Goal: Task Accomplishment & Management: Manage account settings

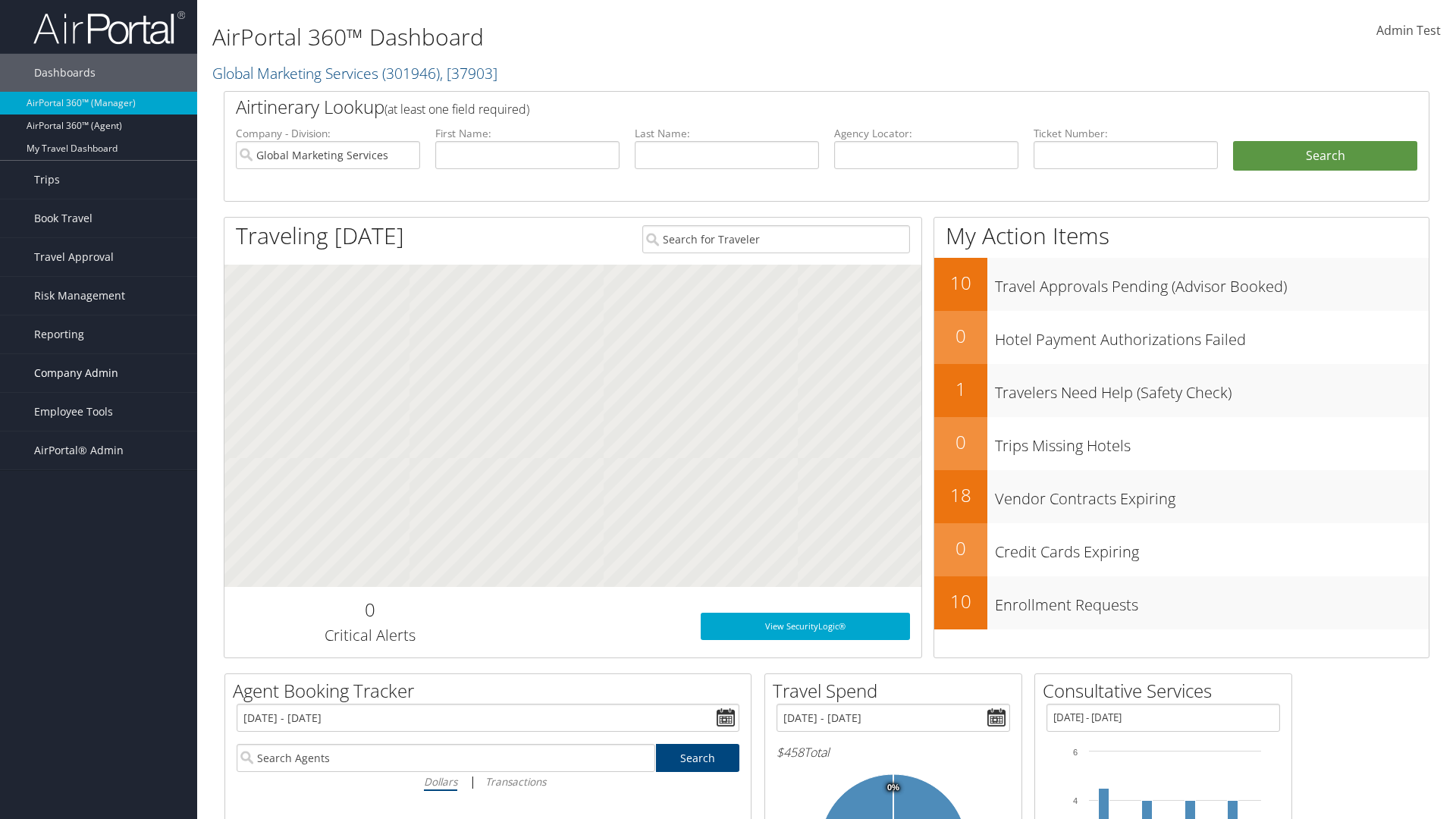
click at [99, 373] on span "Company Admin" at bounding box center [76, 373] width 84 height 38
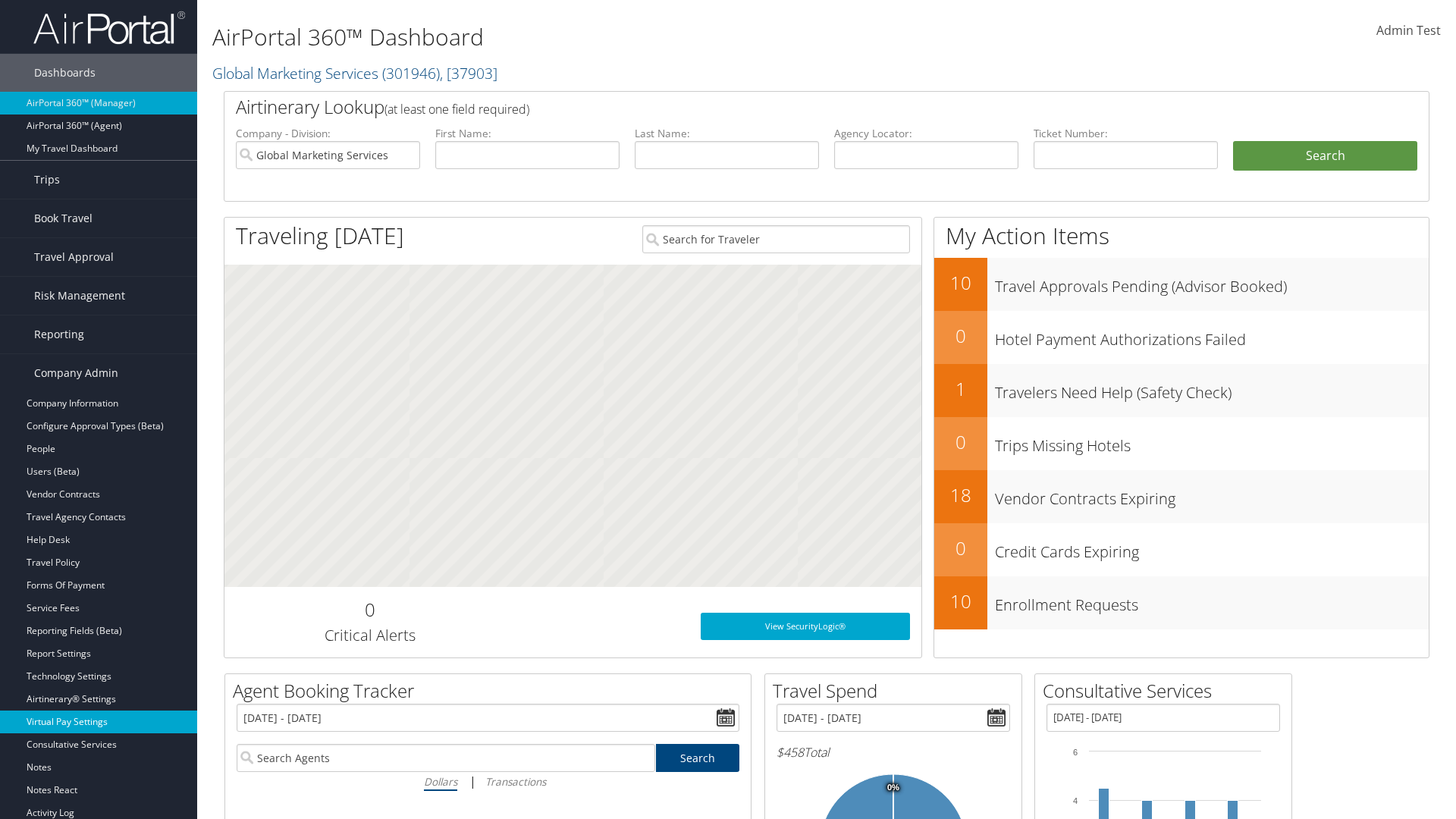
click at [99, 722] on link "Virtual Pay Settings" at bounding box center [99, 721] width 198 height 23
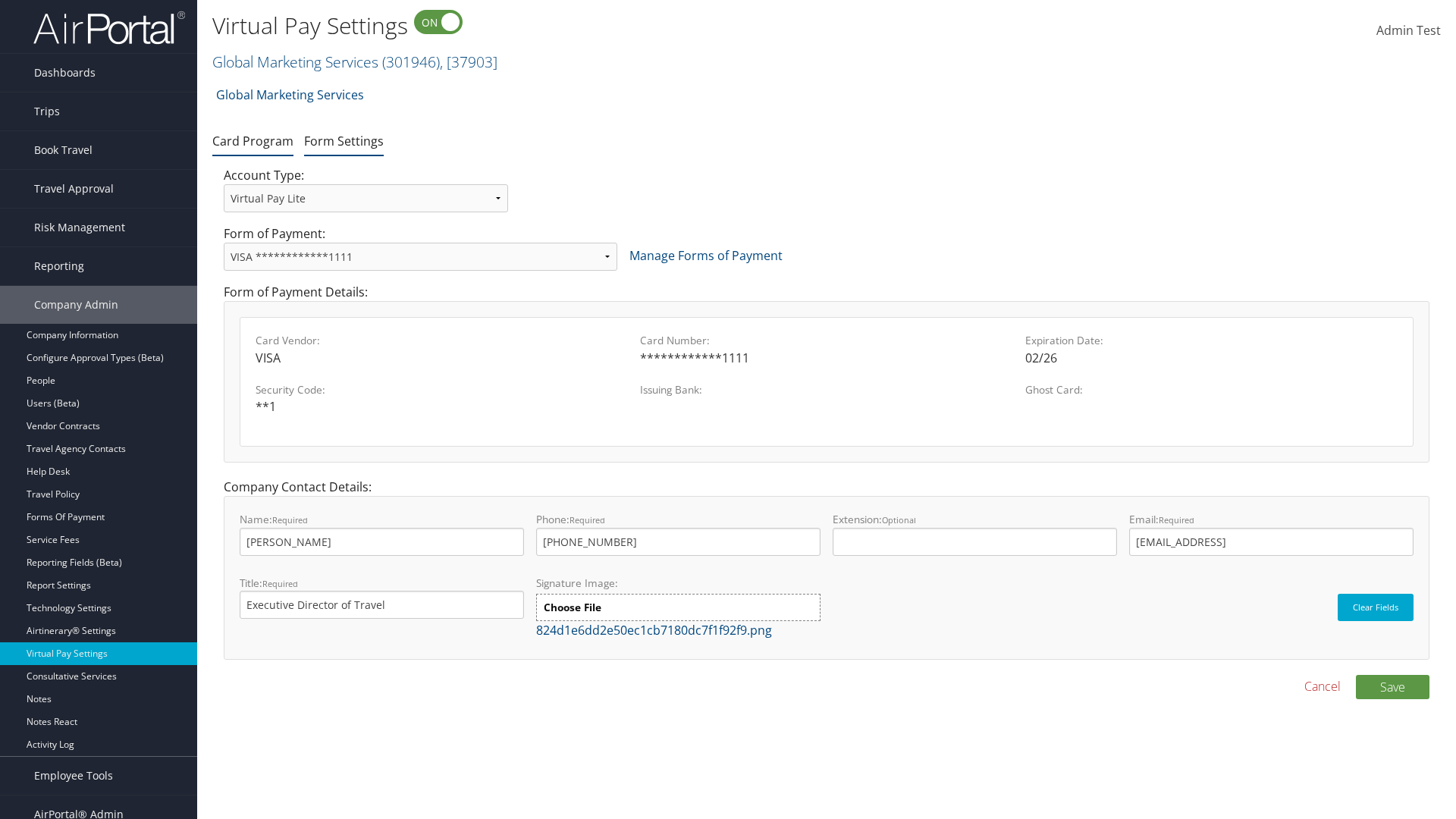
click at [343, 141] on link "Form Settings" at bounding box center [344, 141] width 80 height 17
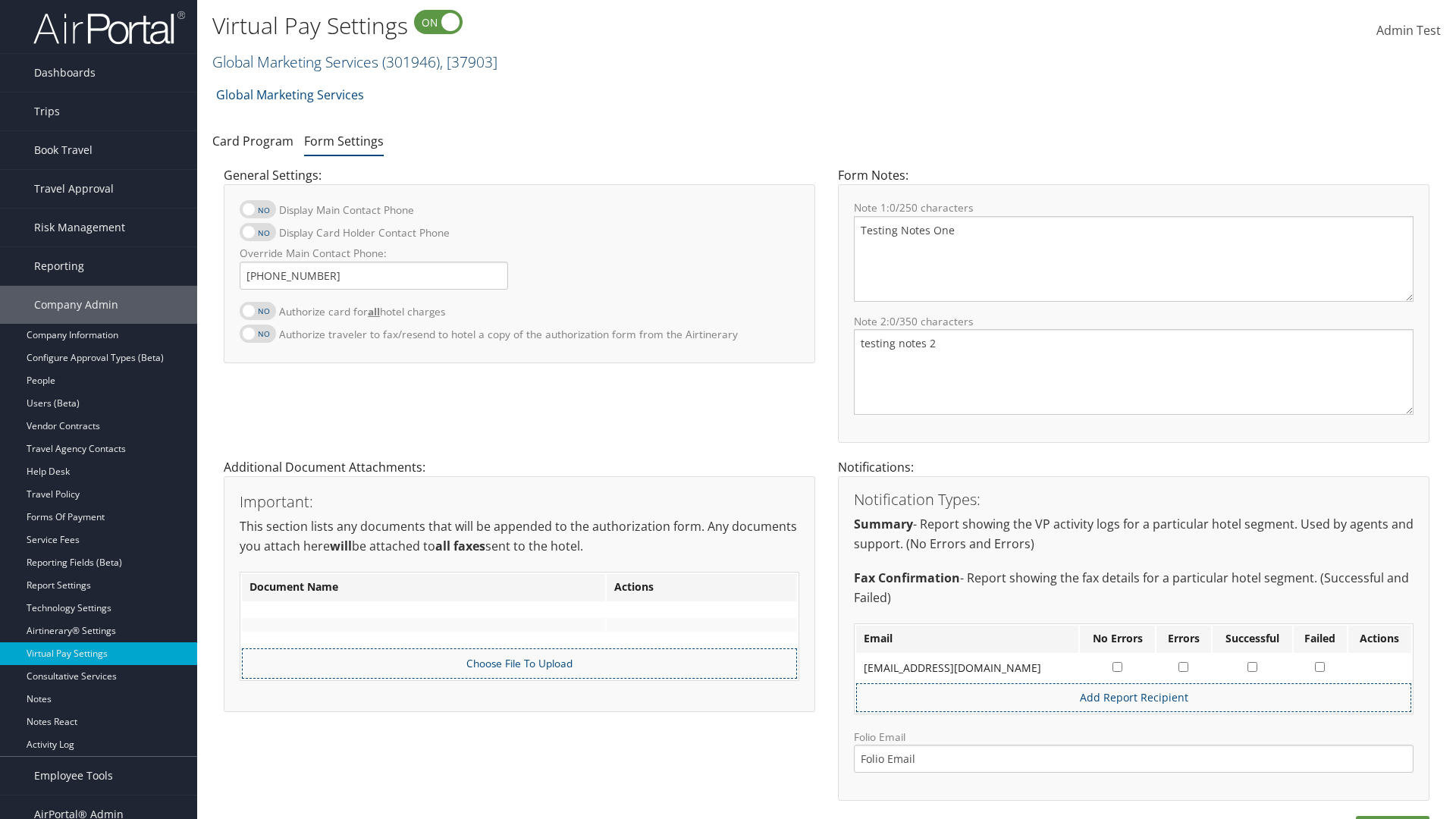
click at [293, 62] on link "Global Marketing Services ( 301946 ) , [ 37903 ]" at bounding box center [355, 62] width 285 height 21
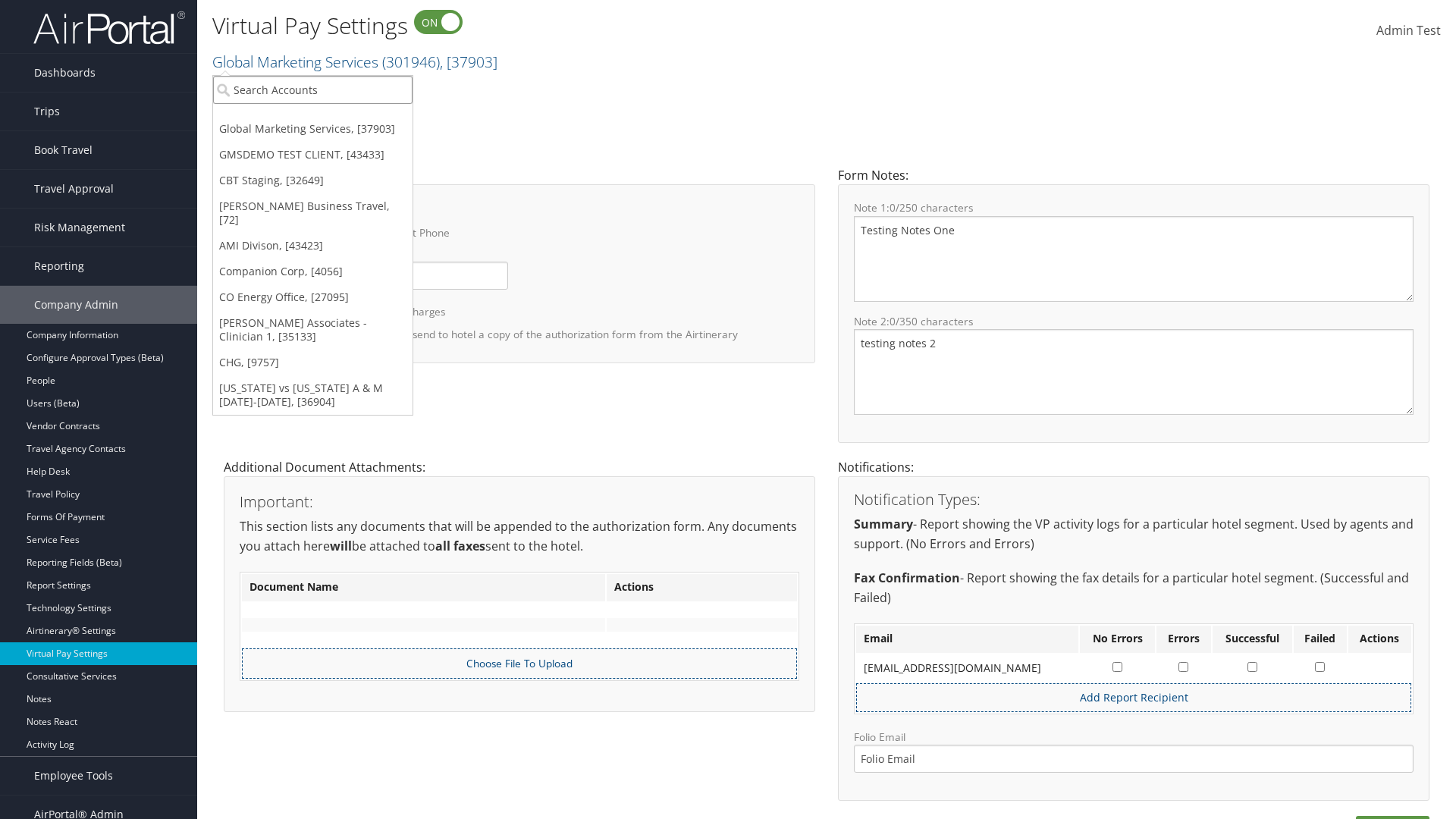
click at [312, 90] on input "search" at bounding box center [313, 90] width 200 height 28
type input "[PERSON_NAME] Business Travel"
click at [333, 118] on div "Christopherson Business Travel (C10001), [72]" at bounding box center [333, 118] width 258 height 14
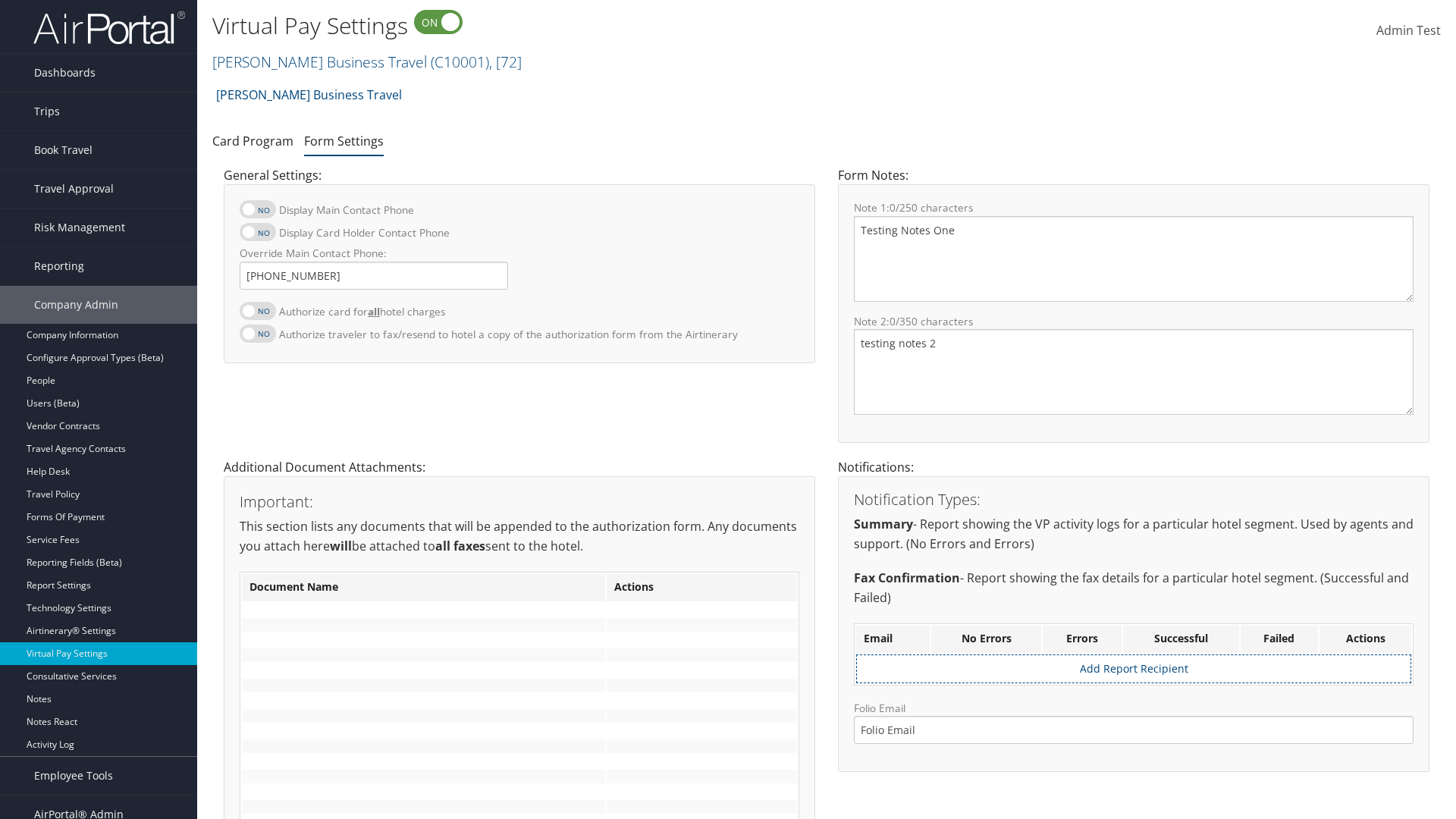
click at [257, 310] on label at bounding box center [257, 310] width 36 height 18
click at [257, 314] on input "Authorize card for all hotel charges" at bounding box center [252, 319] width 10 height 10
checkbox input "true"
click at [257, 232] on label at bounding box center [257, 231] width 36 height 18
click at [257, 235] on input "Display Card Holder Contact Phone" at bounding box center [252, 240] width 10 height 10
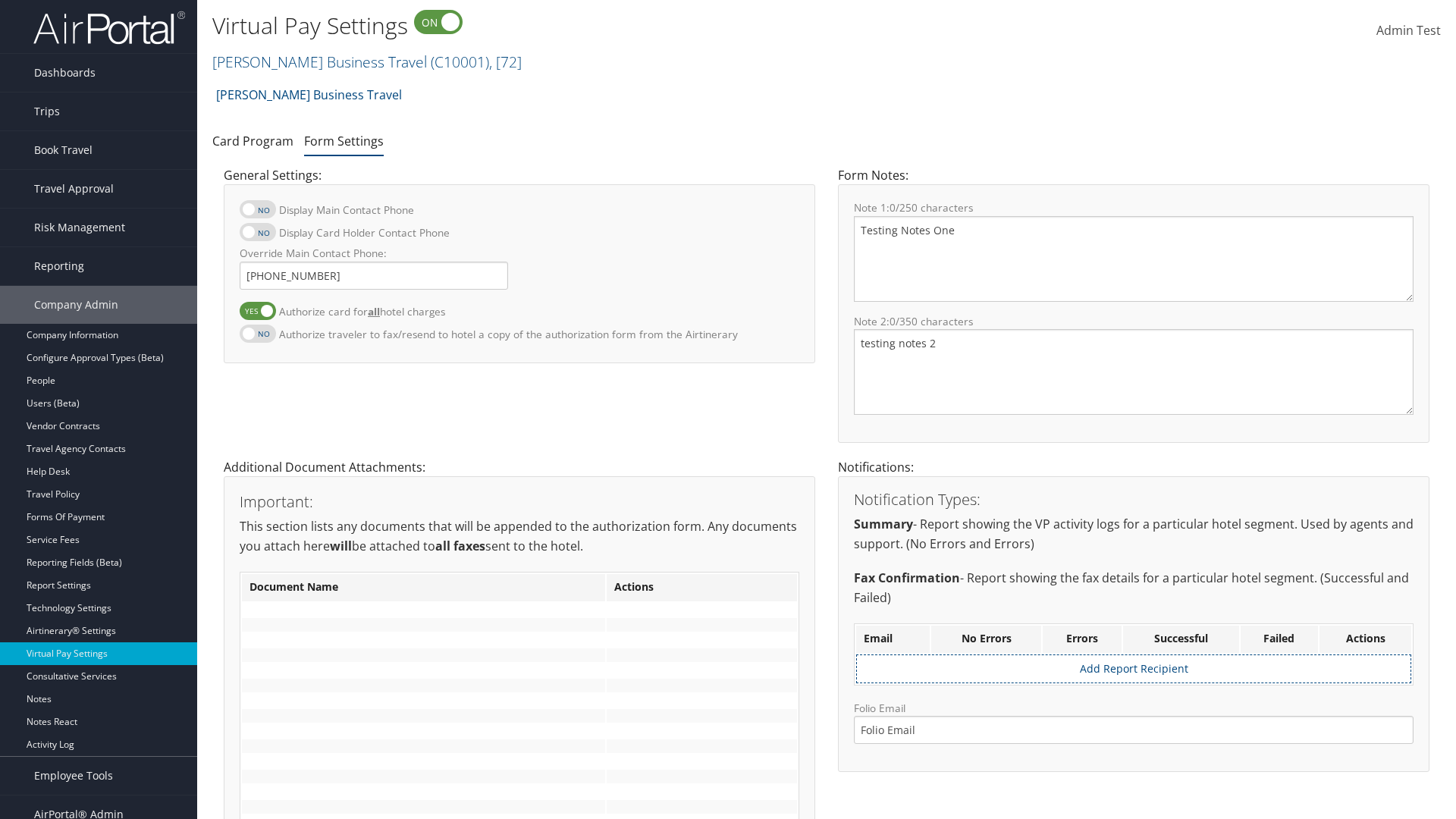
checkbox input "true"
click at [257, 209] on label at bounding box center [257, 209] width 36 height 18
click at [257, 212] on input "Display Main Contact Phone" at bounding box center [252, 217] width 10 height 10
checkbox input "true"
click at [257, 333] on label at bounding box center [257, 333] width 36 height 18
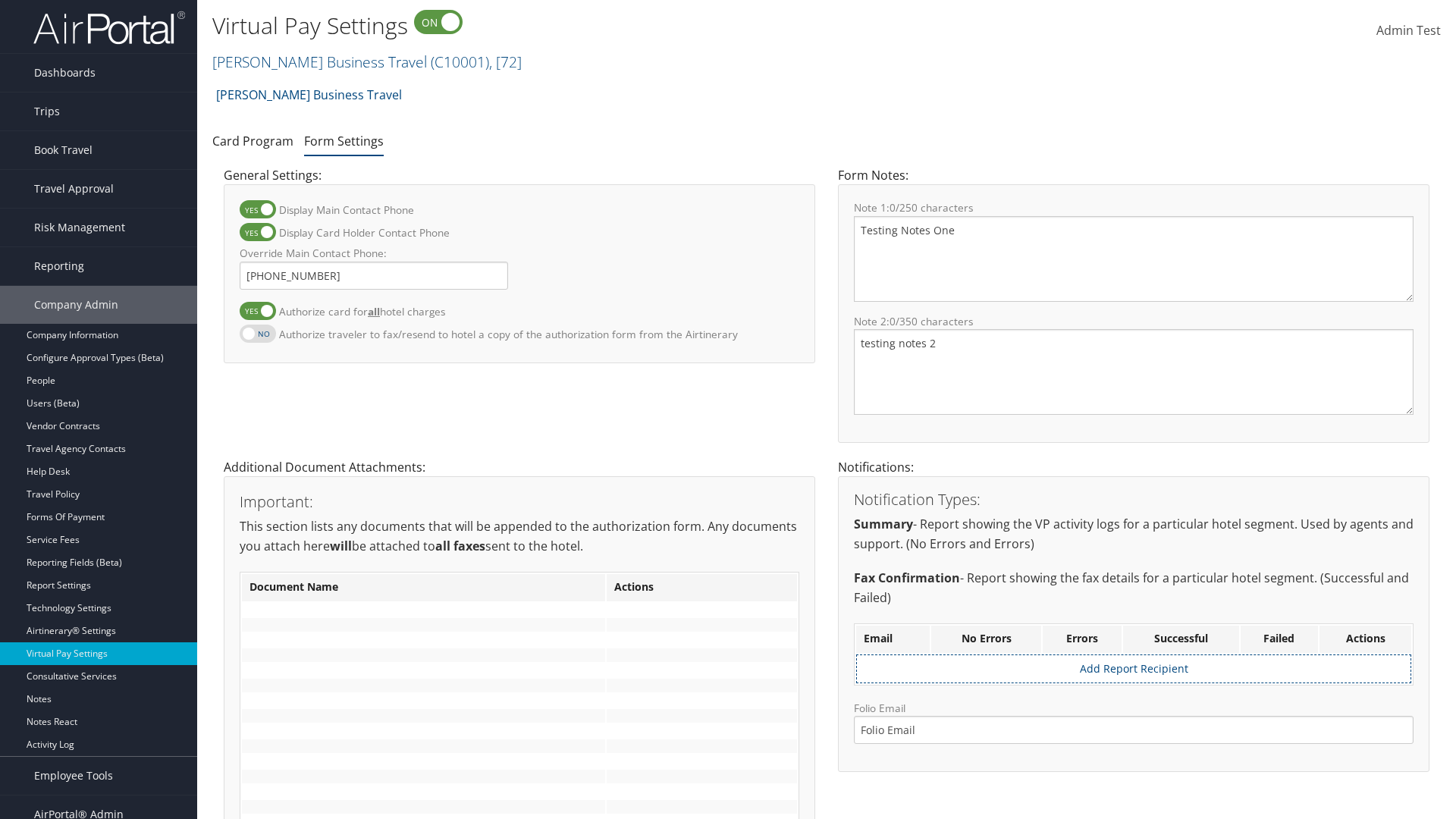
click at [257, 336] on input "Authorize traveler to fax/resend to hotel a copy of the authorization form from…" at bounding box center [252, 341] width 10 height 10
checkbox input "true"
click at [257, 310] on label at bounding box center [257, 310] width 36 height 18
click at [257, 314] on input "Authorize card for all hotel charges" at bounding box center [252, 319] width 10 height 10
checkbox input "false"
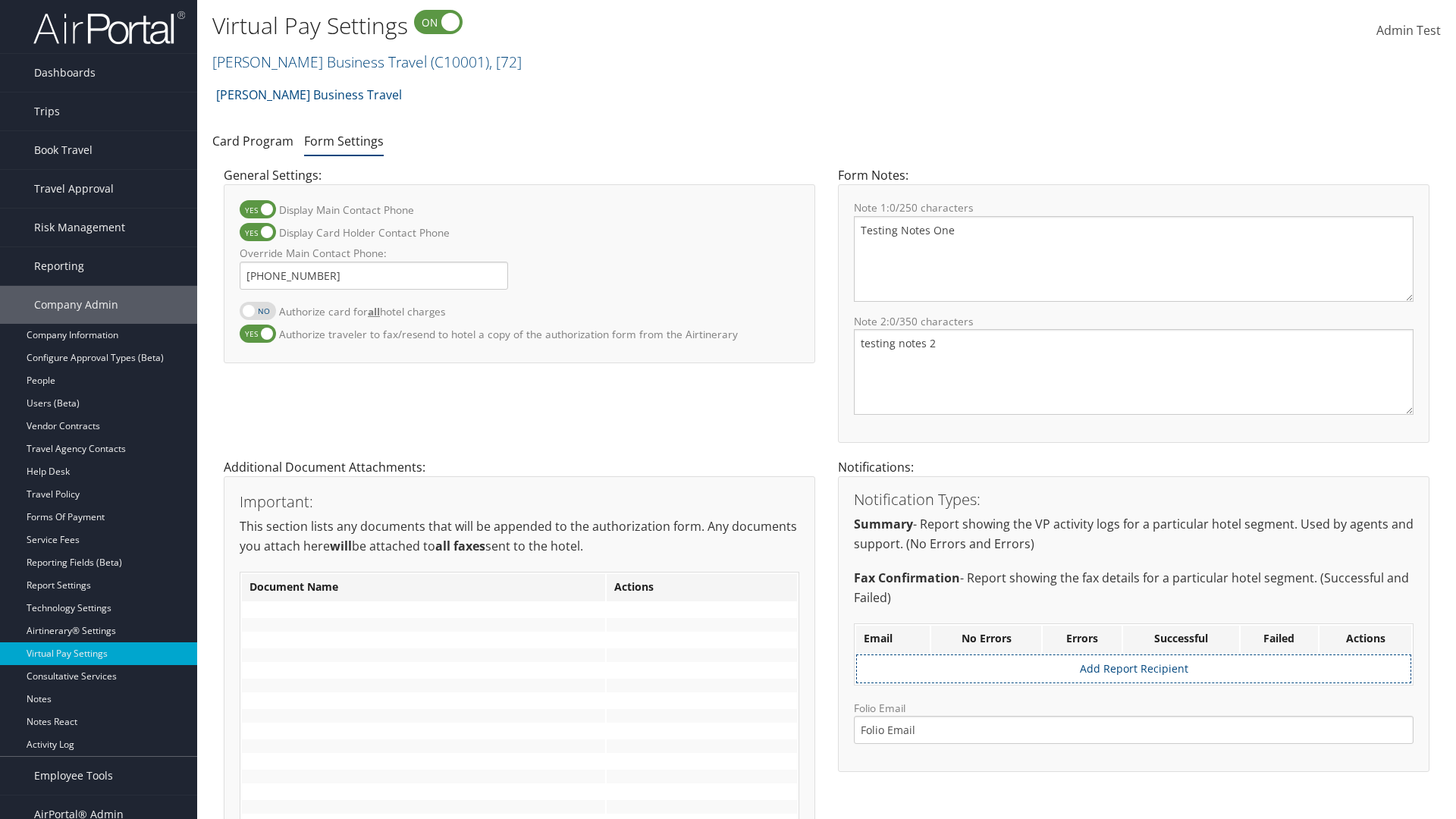
click at [257, 232] on label at bounding box center [257, 231] width 36 height 18
click at [257, 235] on input "Display Card Holder Contact Phone" at bounding box center [252, 240] width 10 height 10
checkbox input "false"
click at [257, 209] on label at bounding box center [257, 209] width 36 height 18
click at [257, 212] on input "Display Main Contact Phone" at bounding box center [252, 217] width 10 height 10
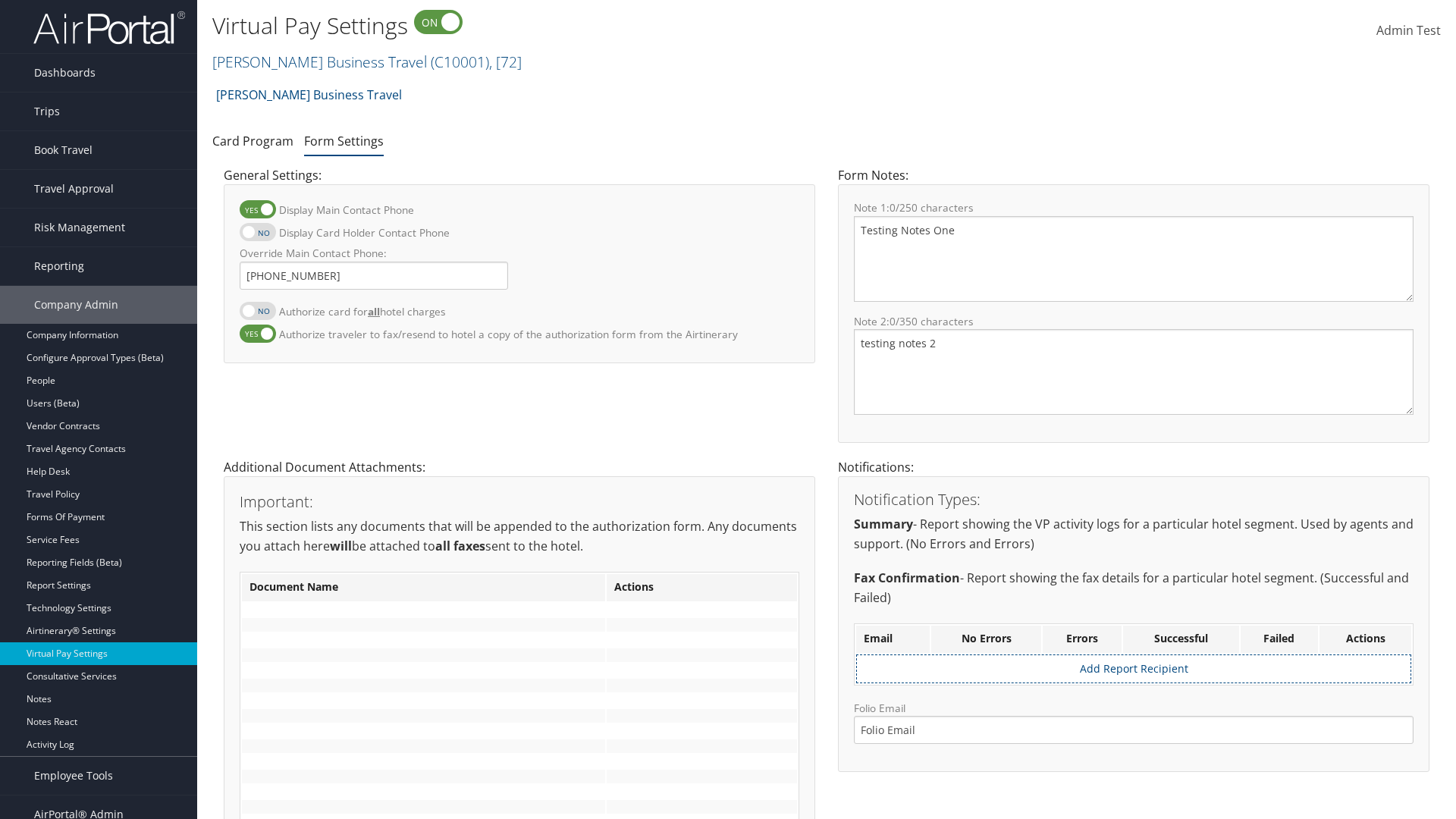
checkbox input "false"
click at [257, 333] on label at bounding box center [257, 333] width 36 height 18
click at [257, 336] on input "Authorize traveler to fax/resend to hotel a copy of the authorization form from…" at bounding box center [252, 341] width 10 height 10
checkbox input "false"
click at [374, 275] on input "Override Main Contact Phone:" at bounding box center [373, 275] width 268 height 28
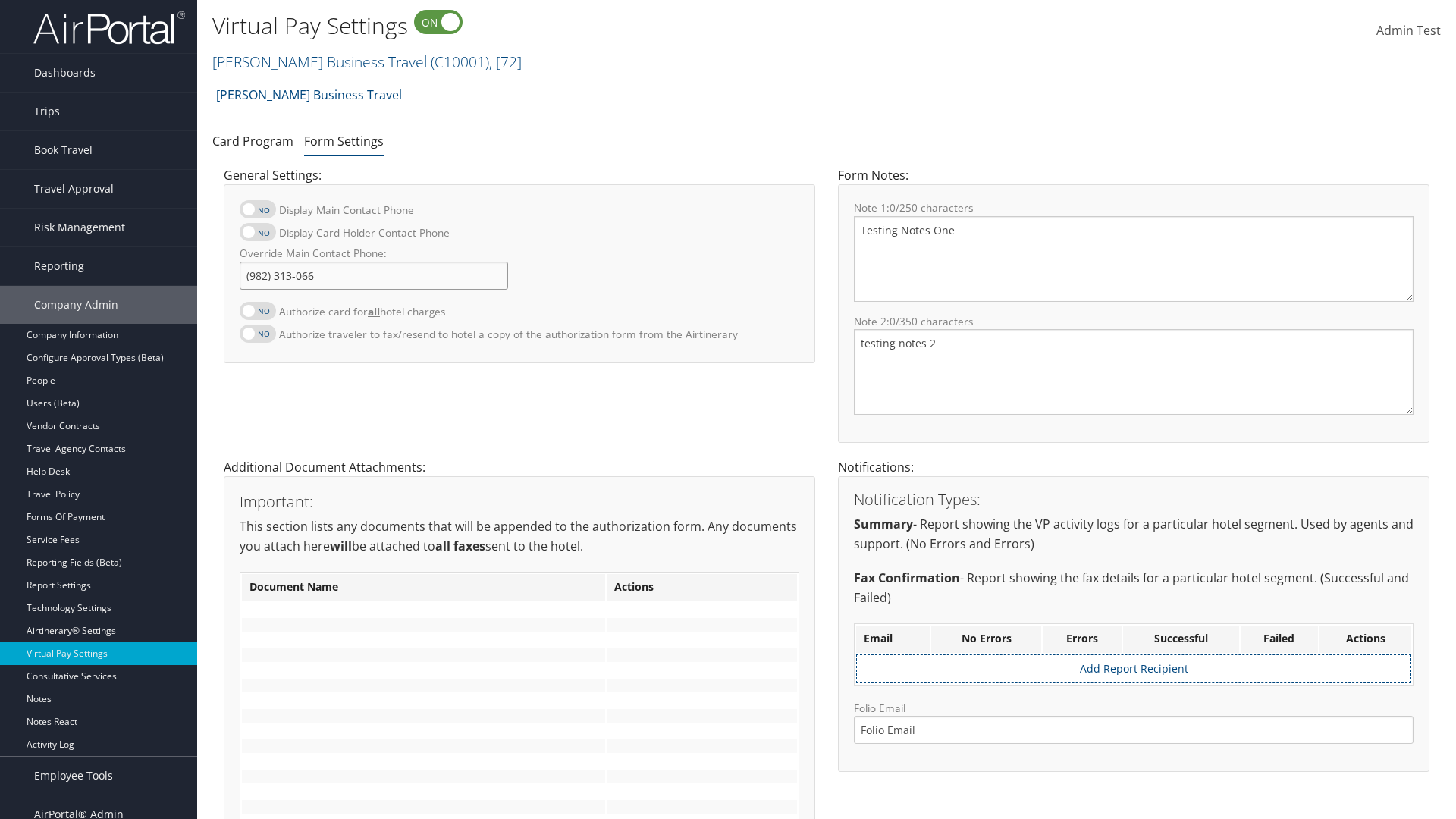
type input "[PHONE_NUMBER]"
click at [1134, 258] on textarea "Testing Notes One" at bounding box center [1134, 259] width 560 height 86
type textarea "Testing Notes One"
click at [1134, 371] on textarea "testing notes 2" at bounding box center [1134, 372] width 560 height 86
type textarea "testing notes 2"
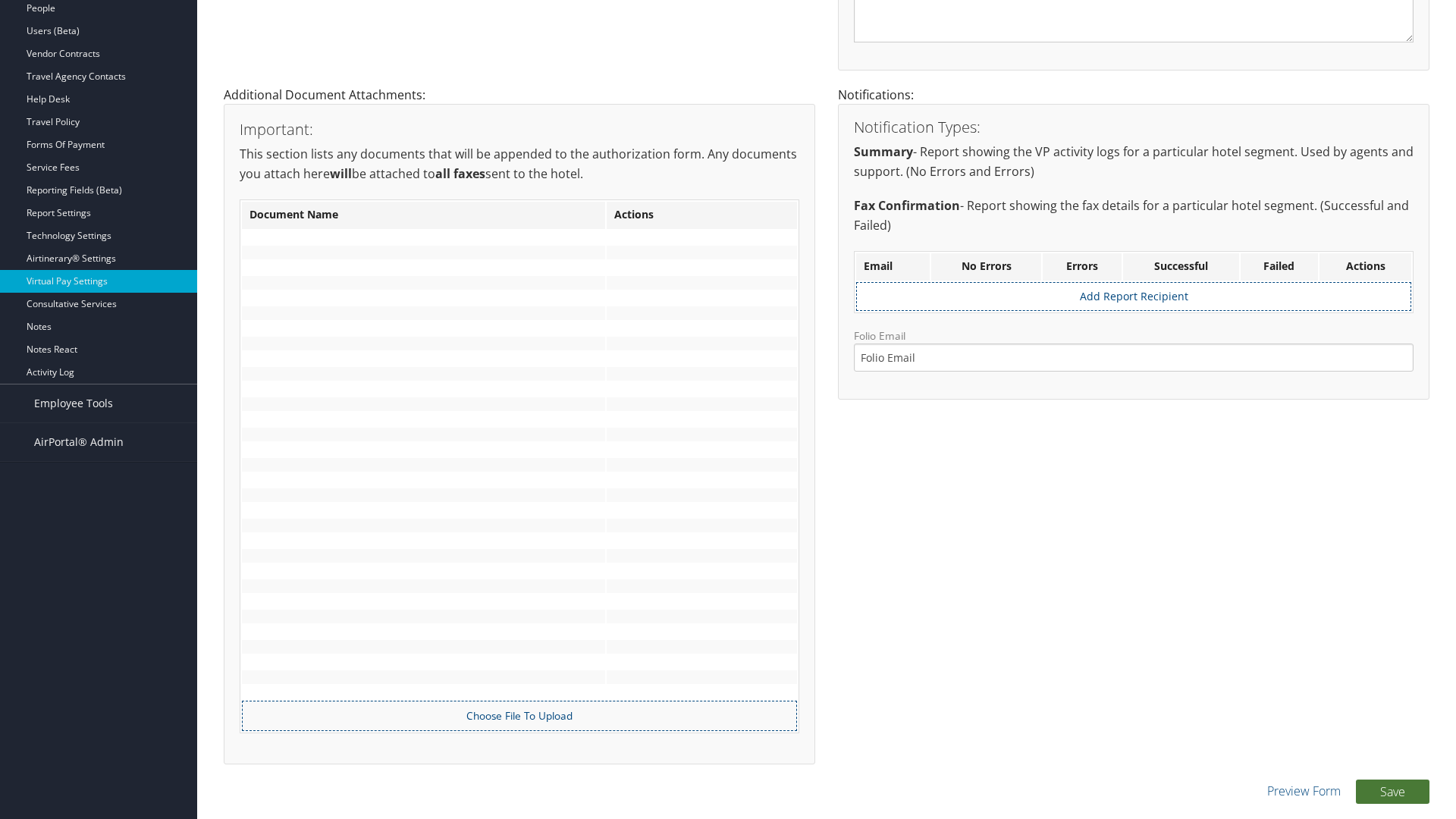
click at [1392, 791] on button "Save" at bounding box center [1393, 791] width 74 height 24
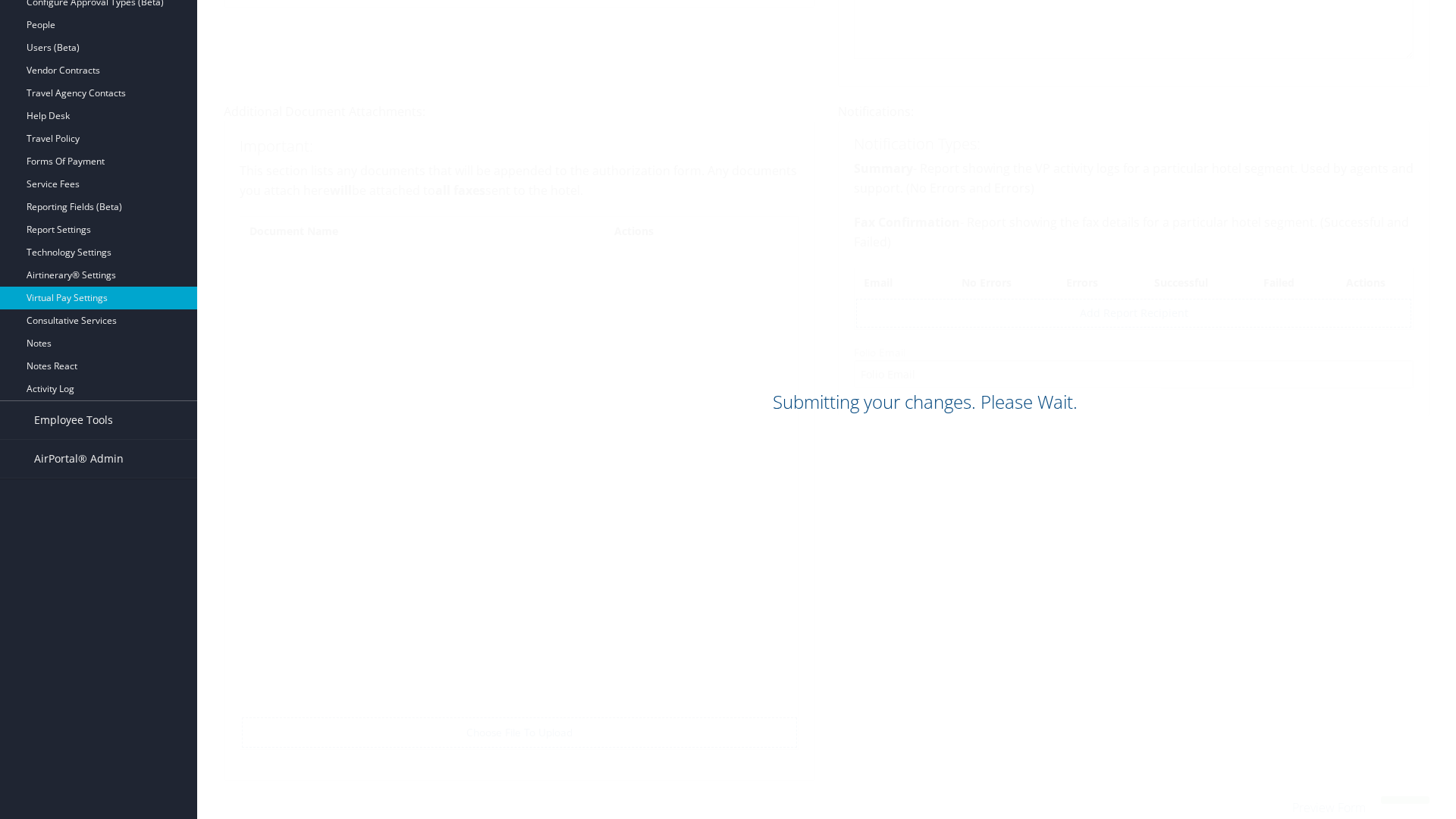
scroll to position [355, 0]
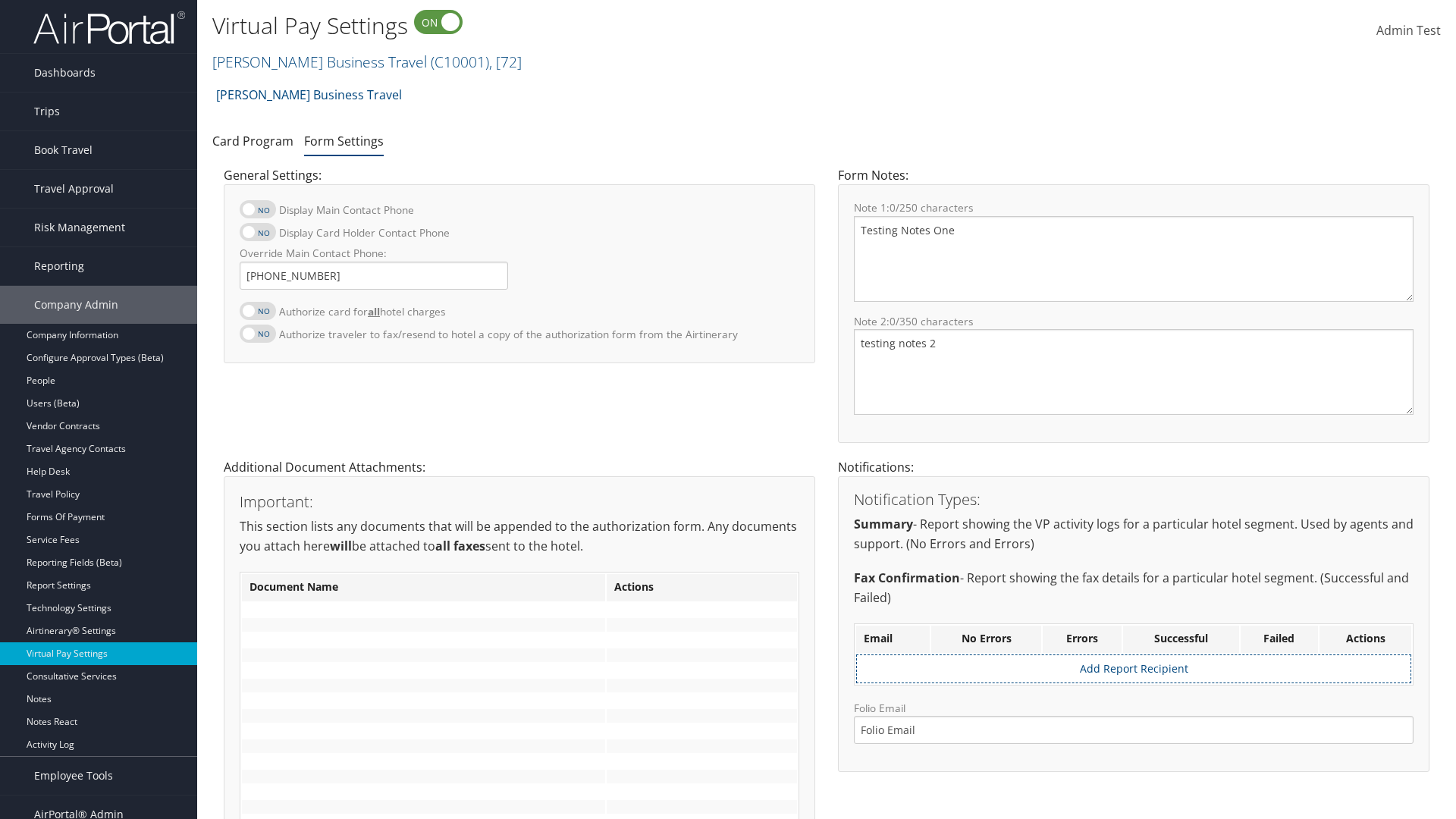
scroll to position [355, 0]
